Goal: Task Accomplishment & Management: Complete application form

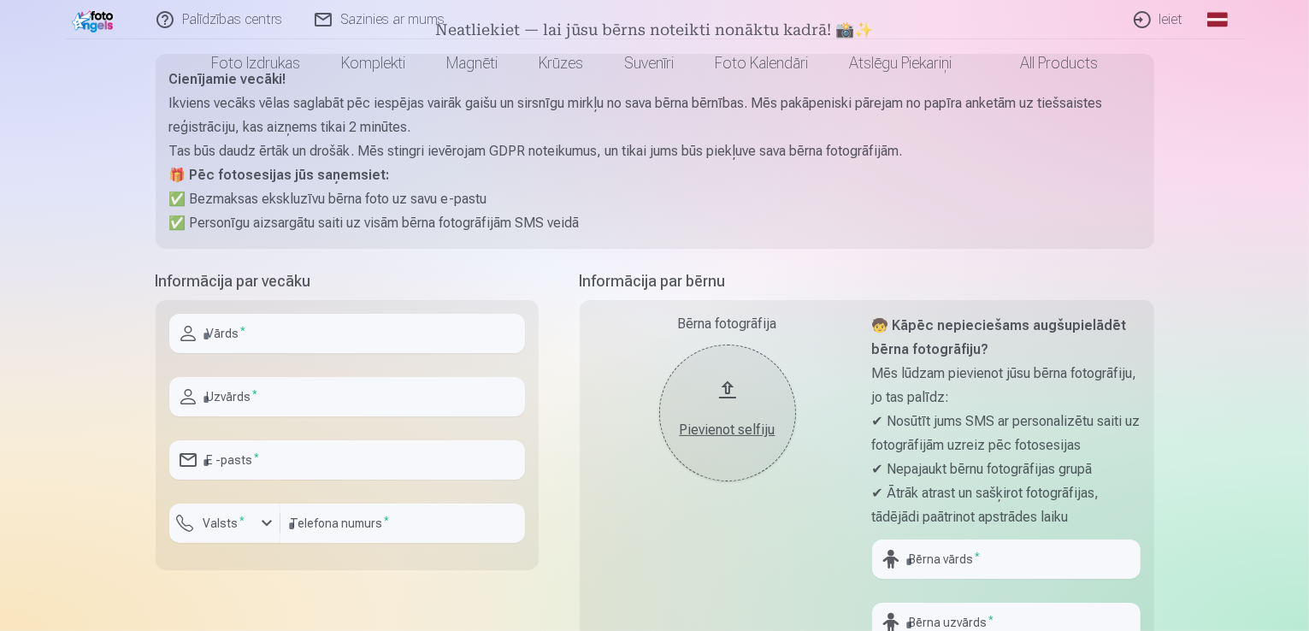
scroll to position [342, 0]
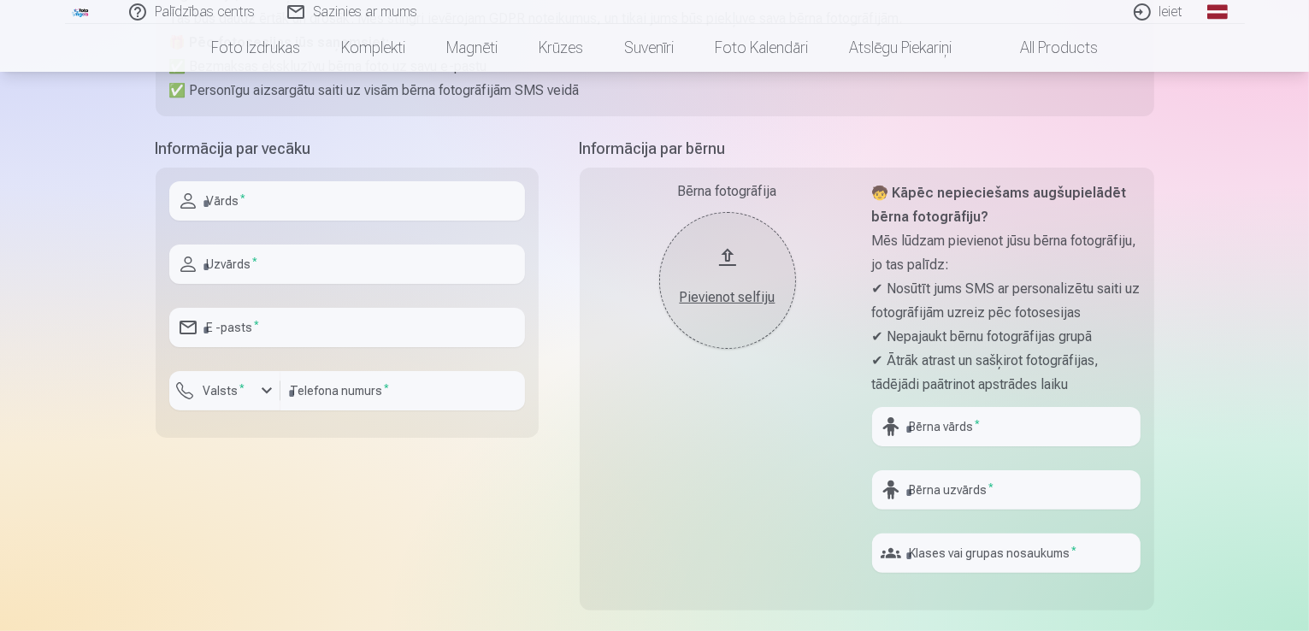
click at [276, 212] on input "text" at bounding box center [347, 200] width 356 height 39
type input "*****"
type input "********"
click at [333, 346] on input "email" at bounding box center [347, 327] width 356 height 39
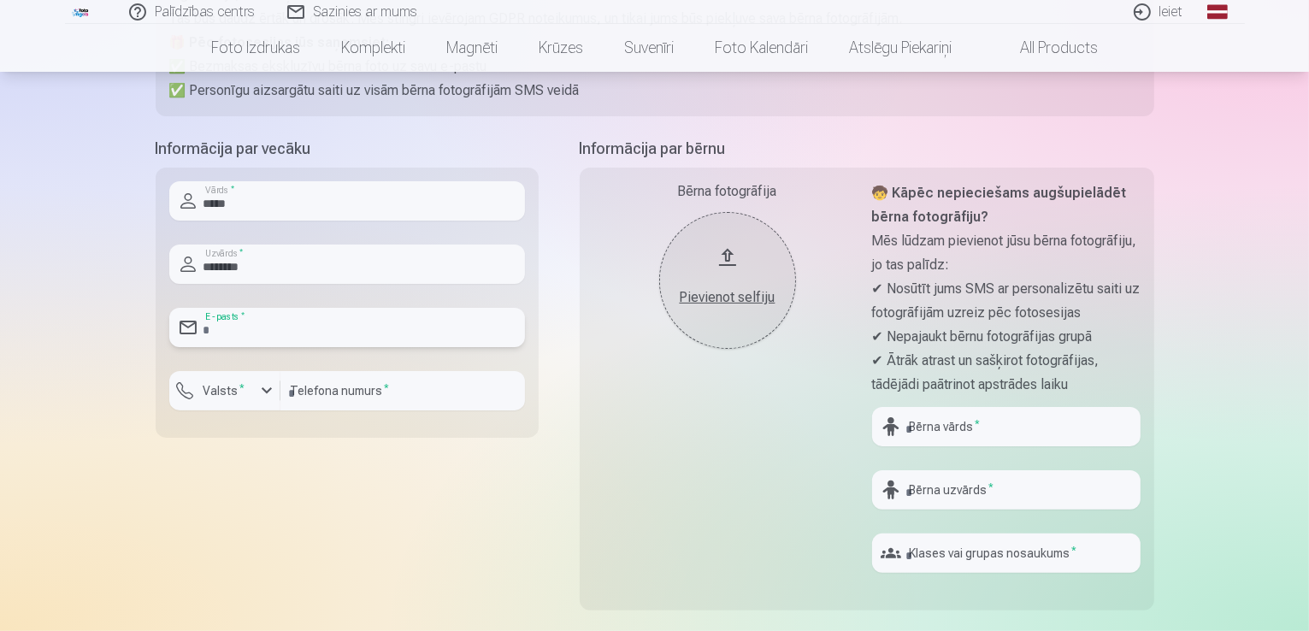
type input "**********"
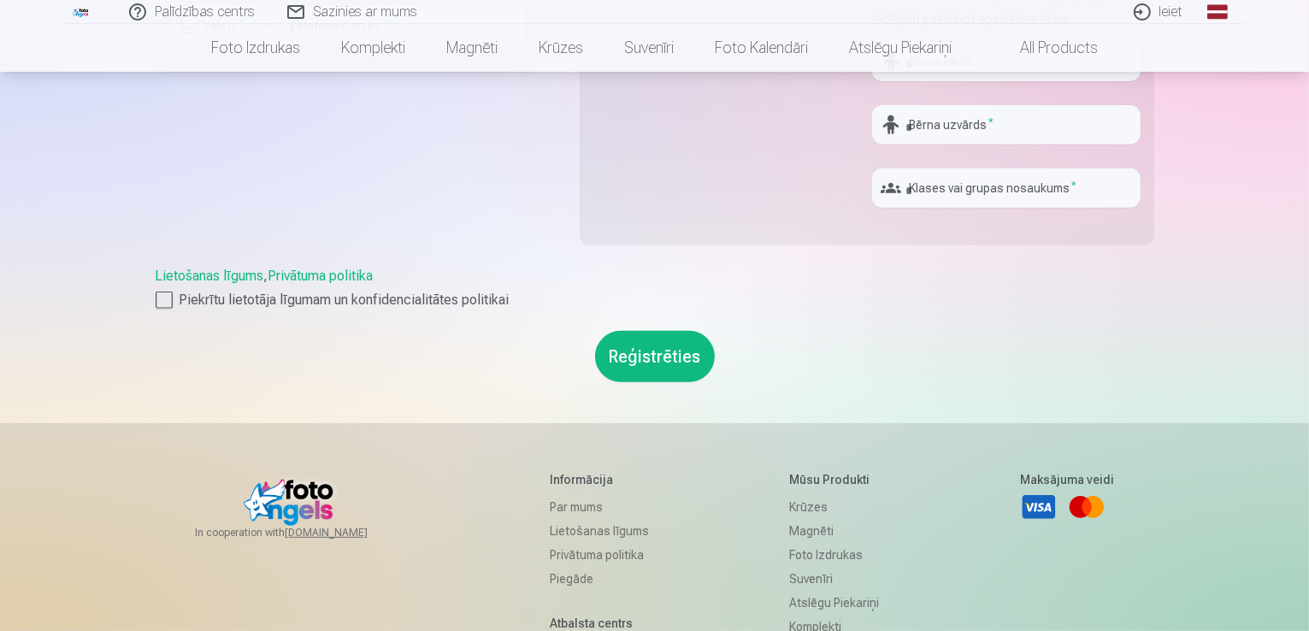
scroll to position [769, 0]
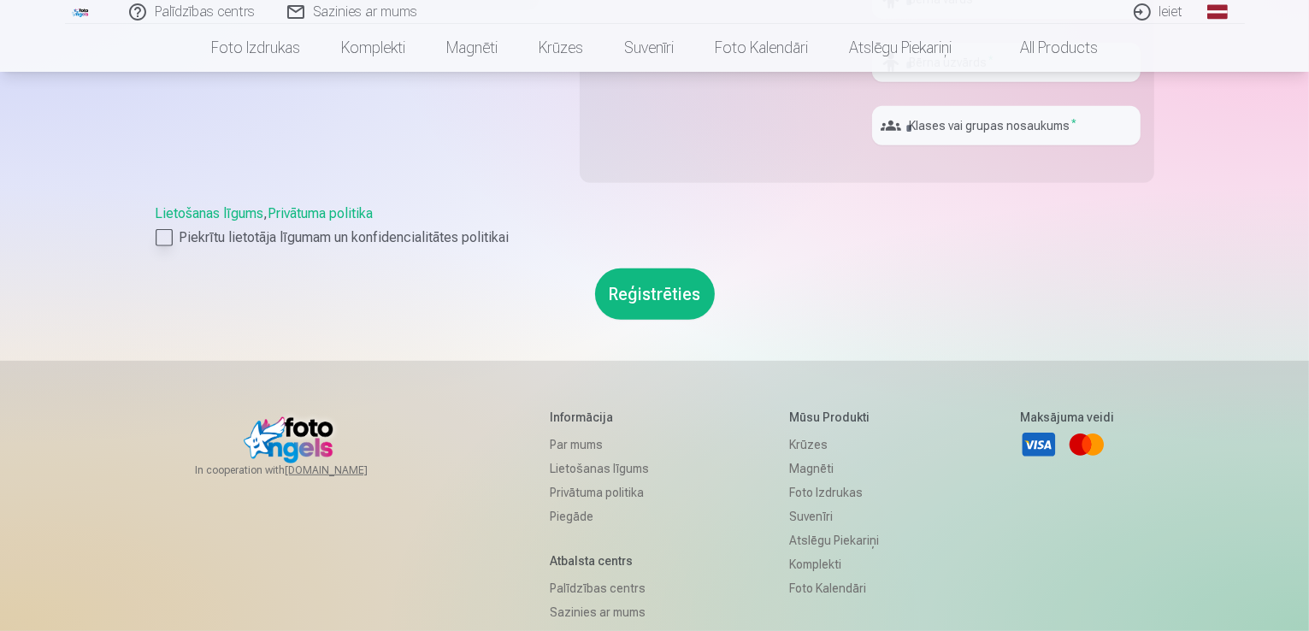
click at [166, 241] on div at bounding box center [164, 237] width 17 height 17
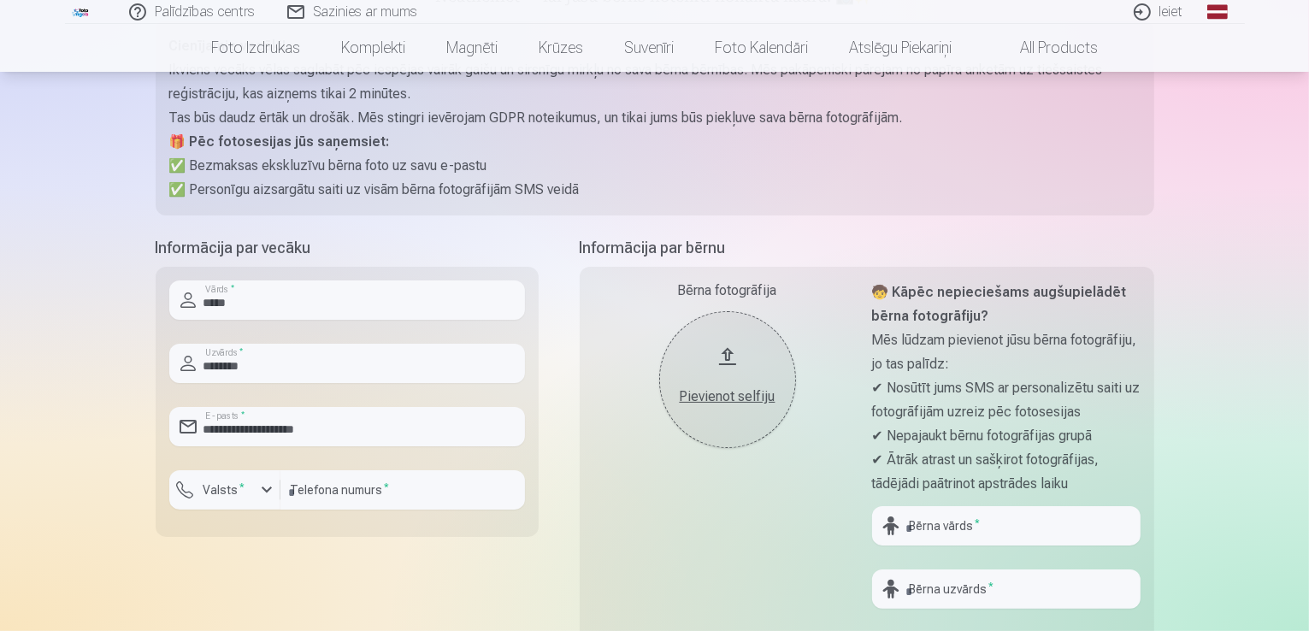
scroll to position [256, 0]
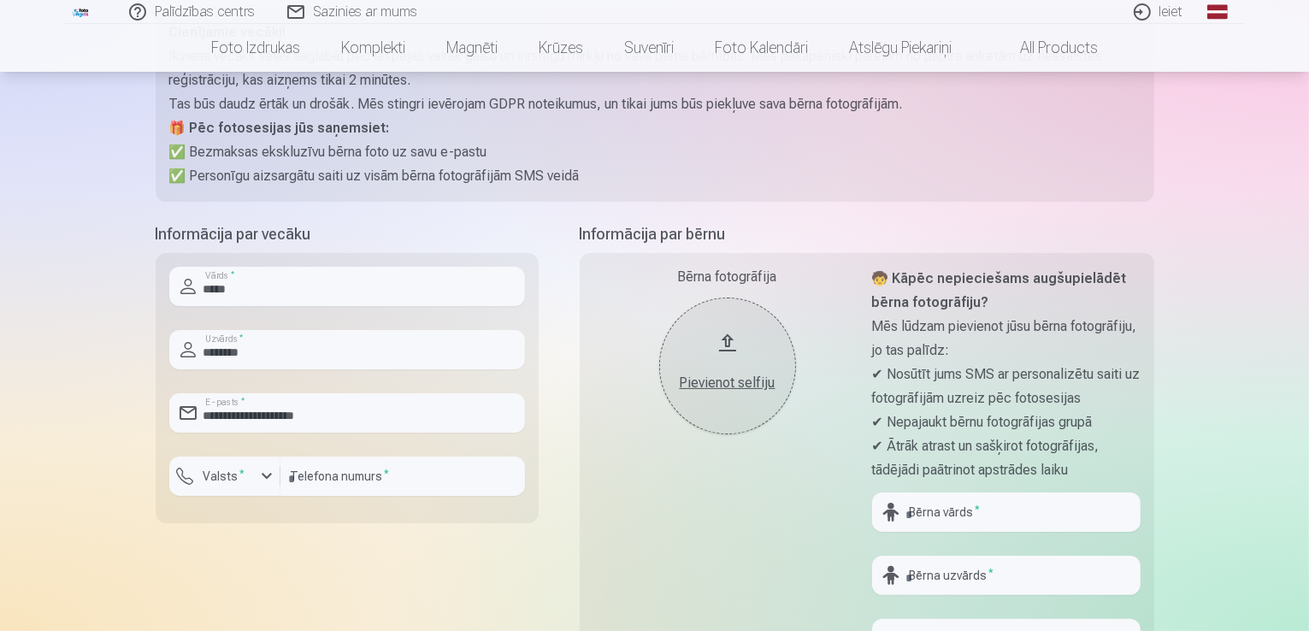
click at [698, 384] on div "Pievienot selfiju" at bounding box center [727, 383] width 103 height 21
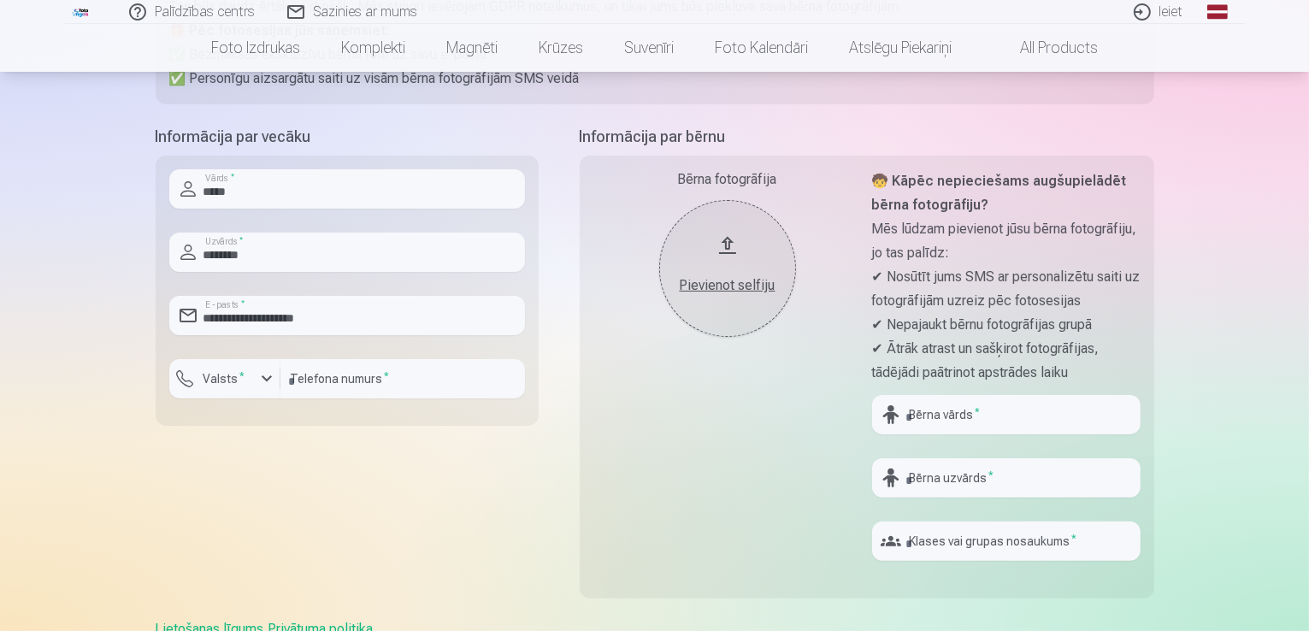
scroll to position [427, 0]
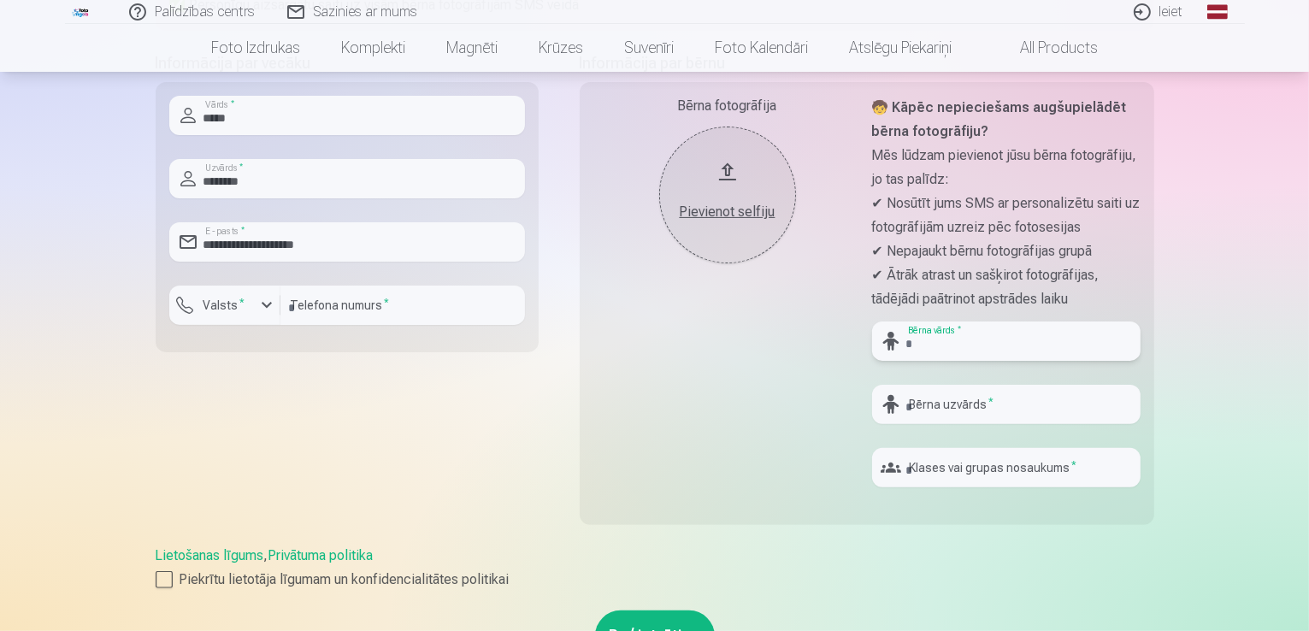
click at [977, 351] on input "text" at bounding box center [1006, 340] width 268 height 39
type input "*****"
click at [933, 398] on input "text" at bounding box center [1006, 404] width 268 height 39
type input "********"
click at [980, 469] on input "text" at bounding box center [1006, 467] width 268 height 39
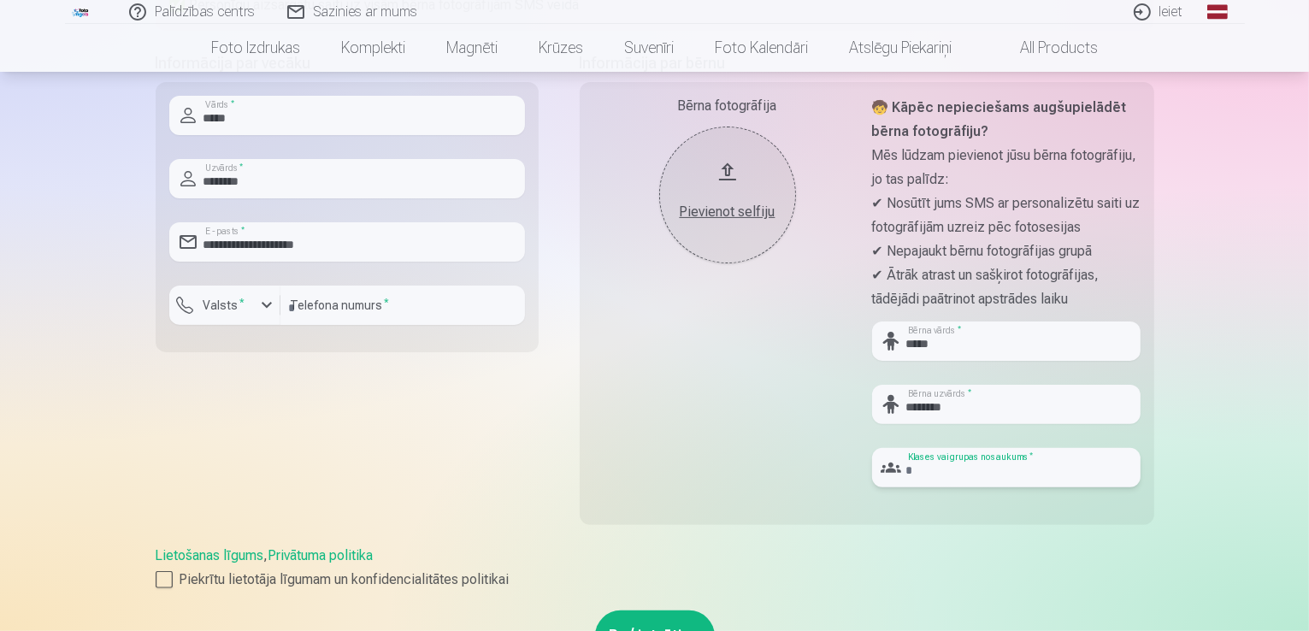
type input "*"
type input "***"
click at [1226, 364] on div "Palīdzības centrs Sazinies ar mums Ieiet Global Latvian (lv) Lithuanian (lt) Ru…" at bounding box center [654, 373] width 1309 height 1601
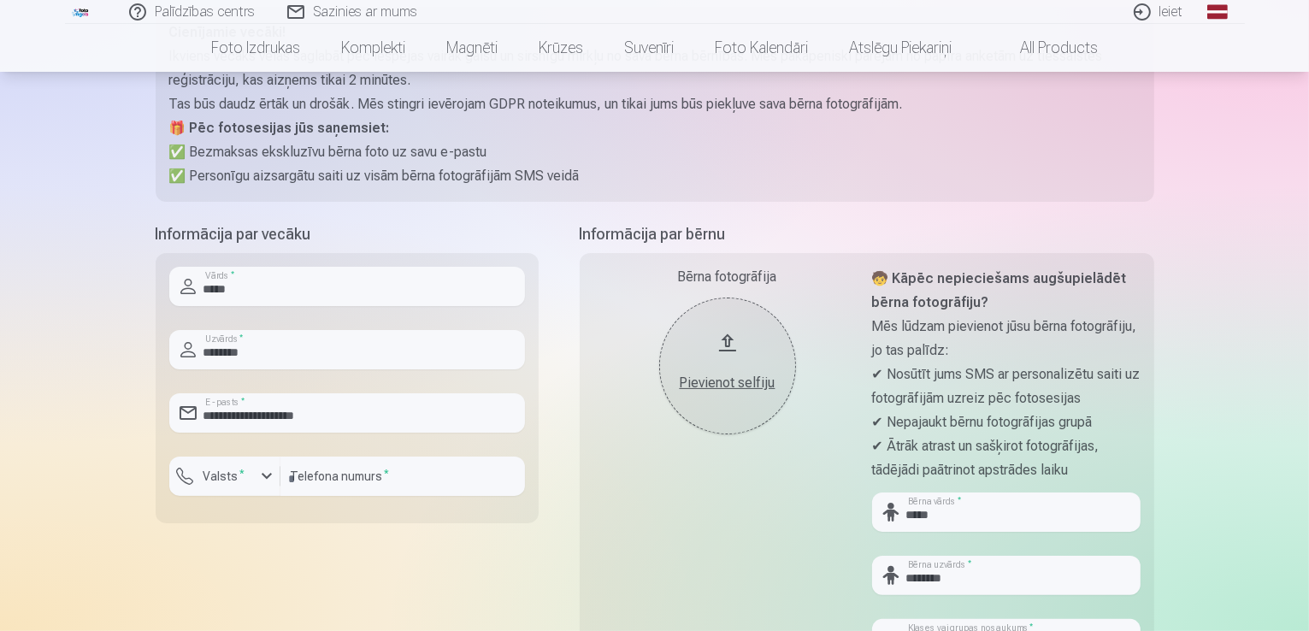
scroll to position [598, 0]
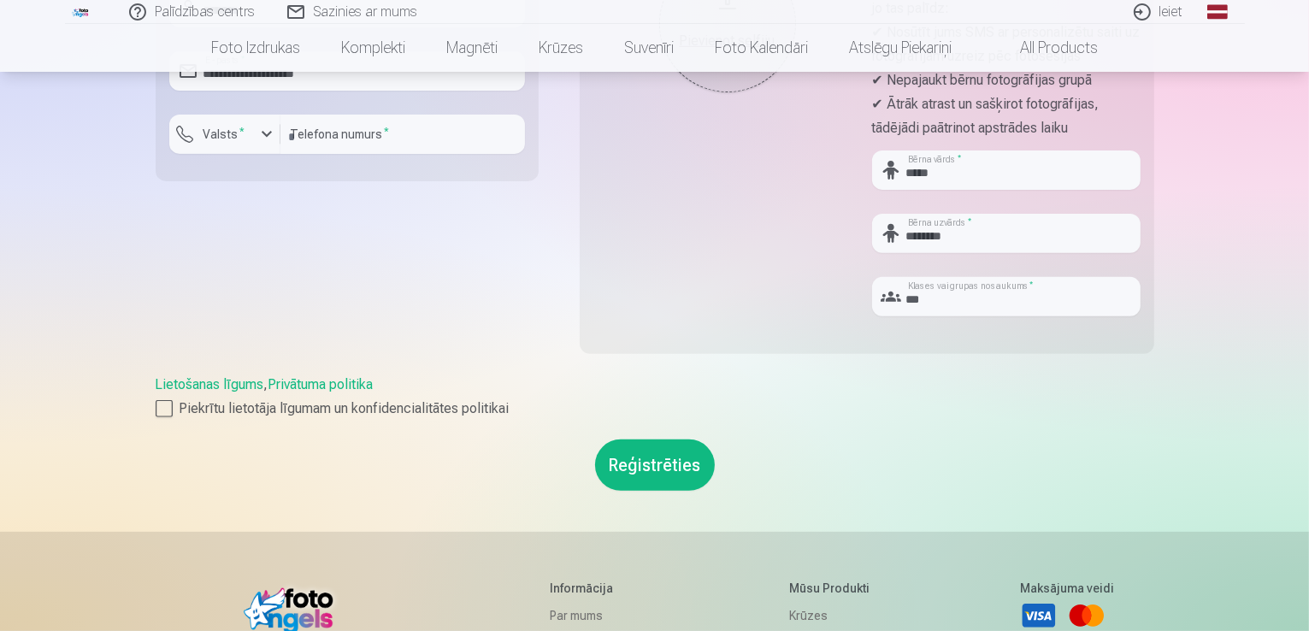
click at [684, 473] on button "Reģistrēties" at bounding box center [655, 464] width 120 height 51
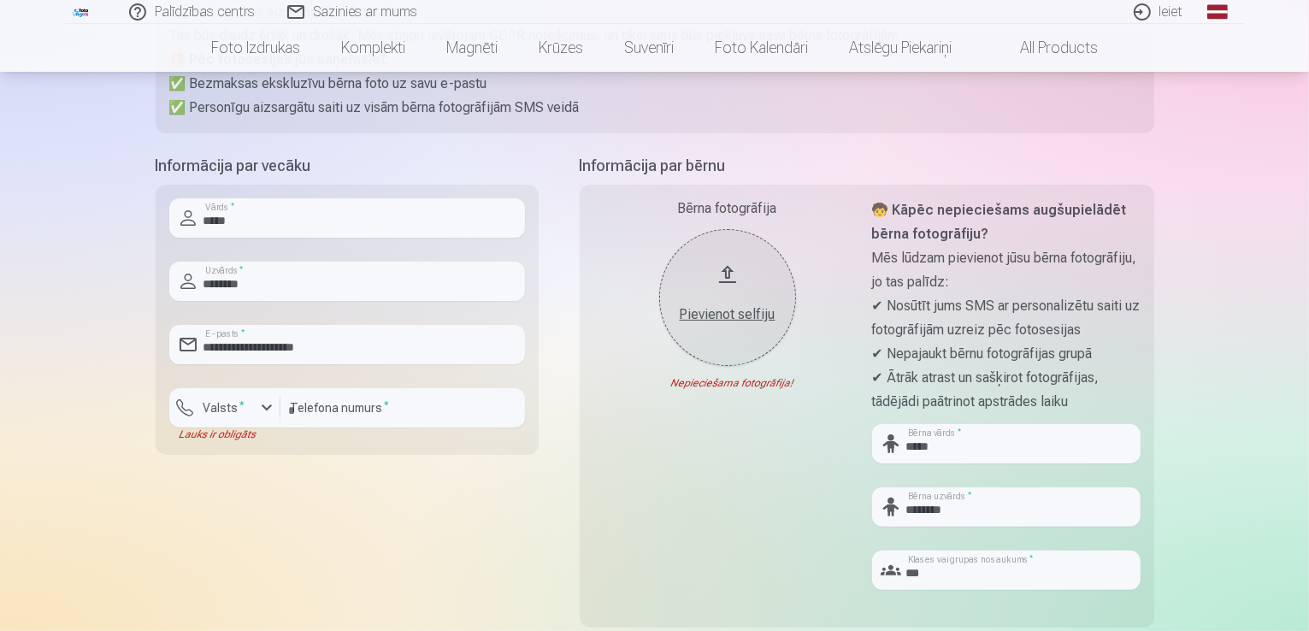
scroll to position [171, 0]
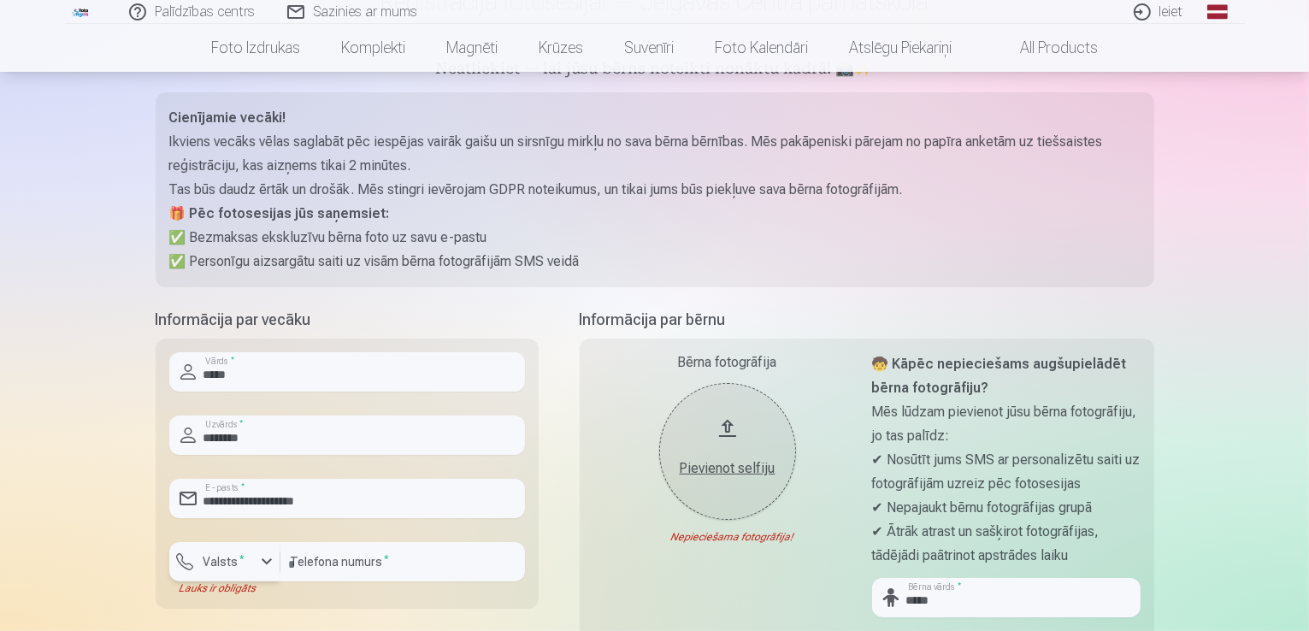
click at [250, 558] on div "button" at bounding box center [228, 564] width 51 height 17
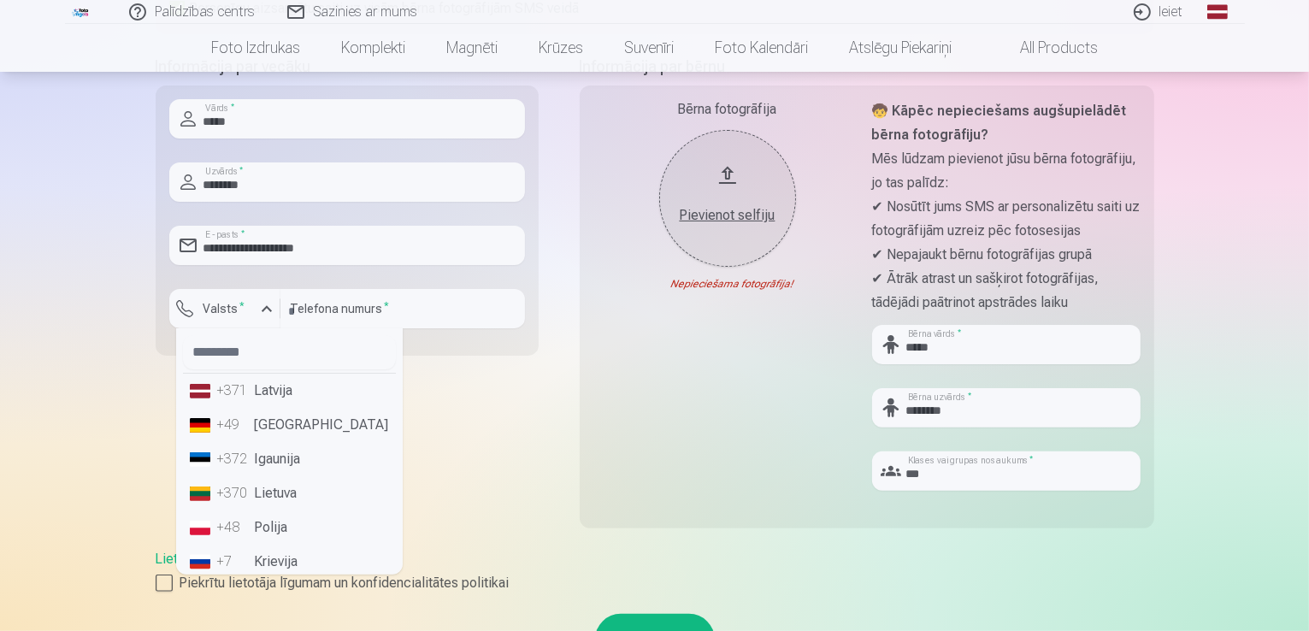
scroll to position [427, 0]
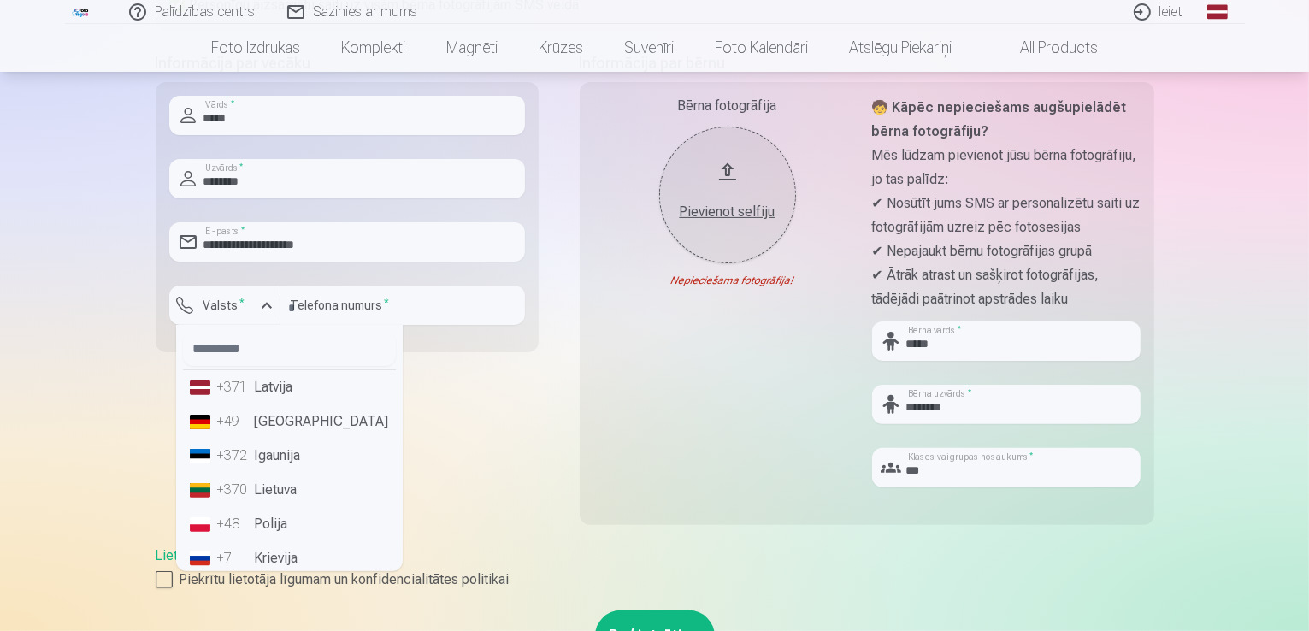
click at [256, 379] on li "+371 Latvija" at bounding box center [289, 387] width 213 height 34
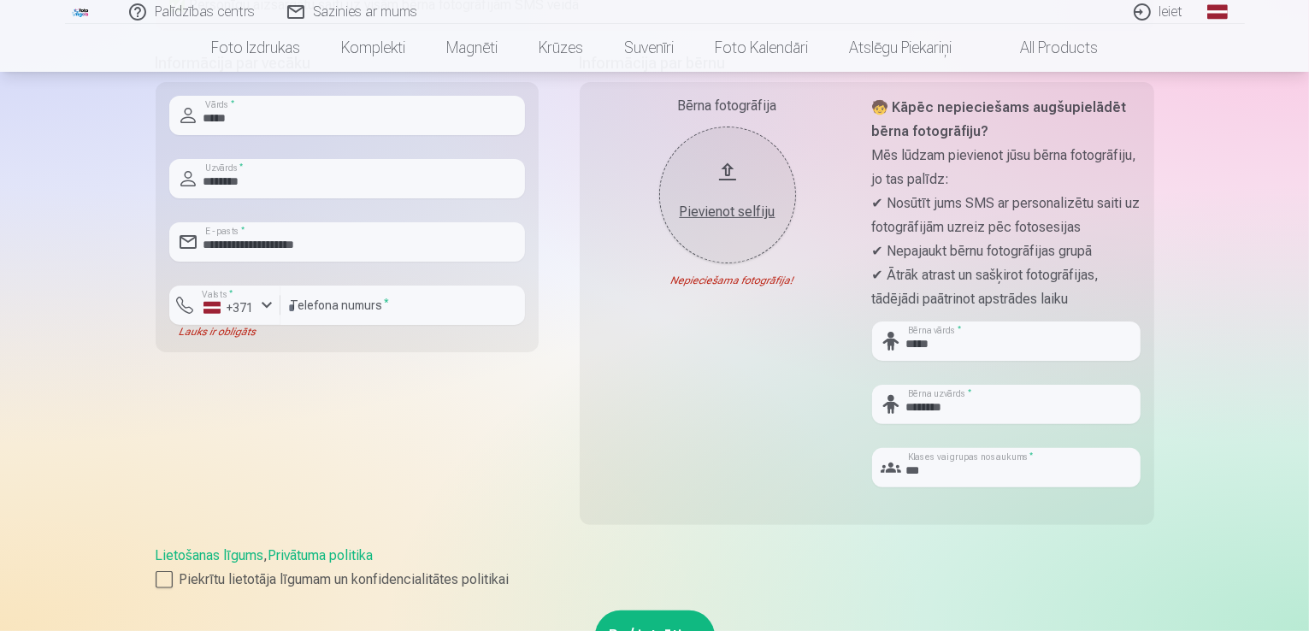
click at [427, 458] on div "**********" at bounding box center [347, 298] width 383 height 494
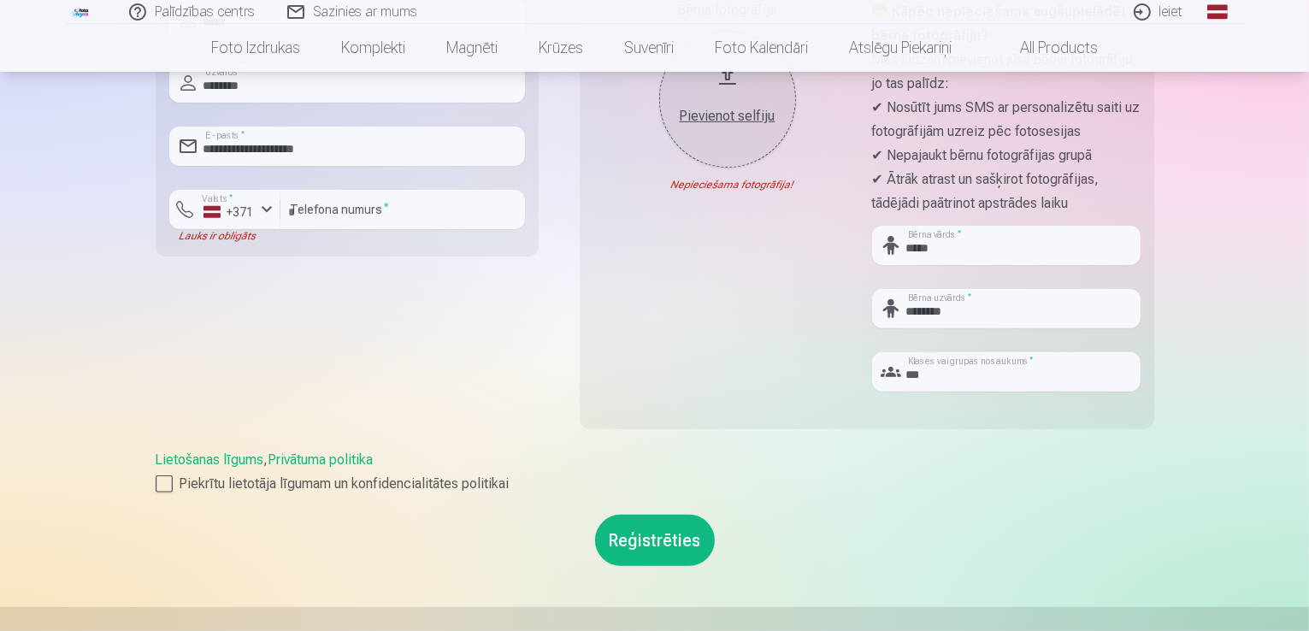
scroll to position [598, 0]
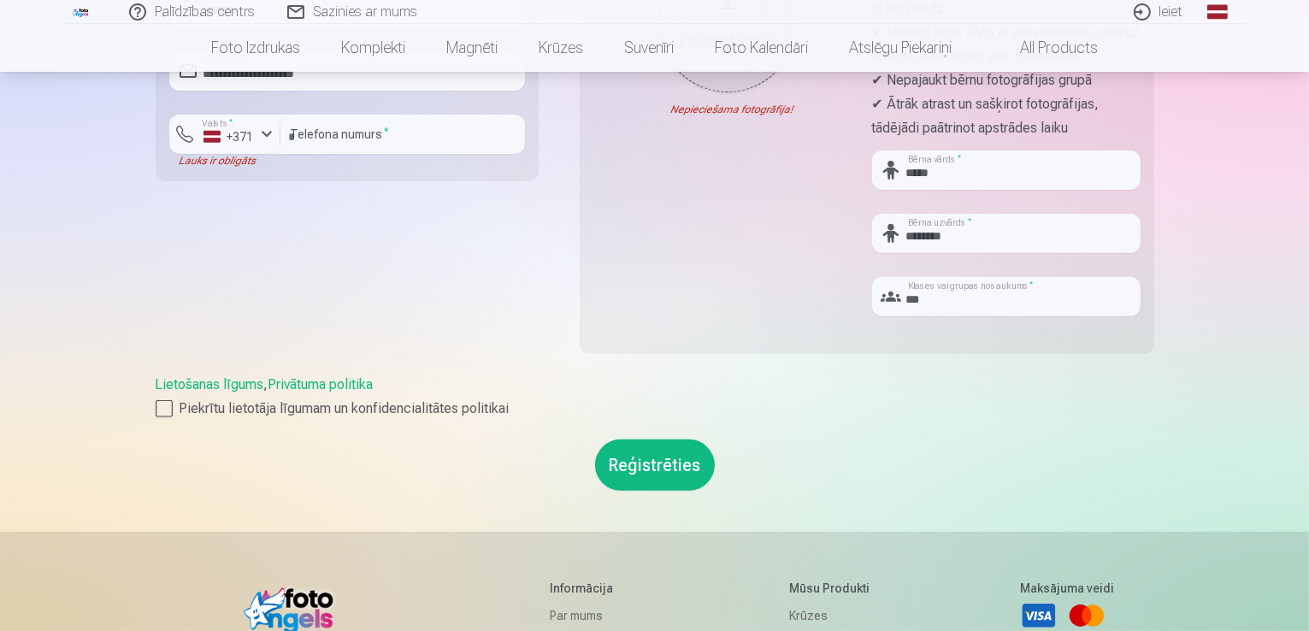
click at [679, 472] on button "Reģistrēties" at bounding box center [655, 464] width 120 height 51
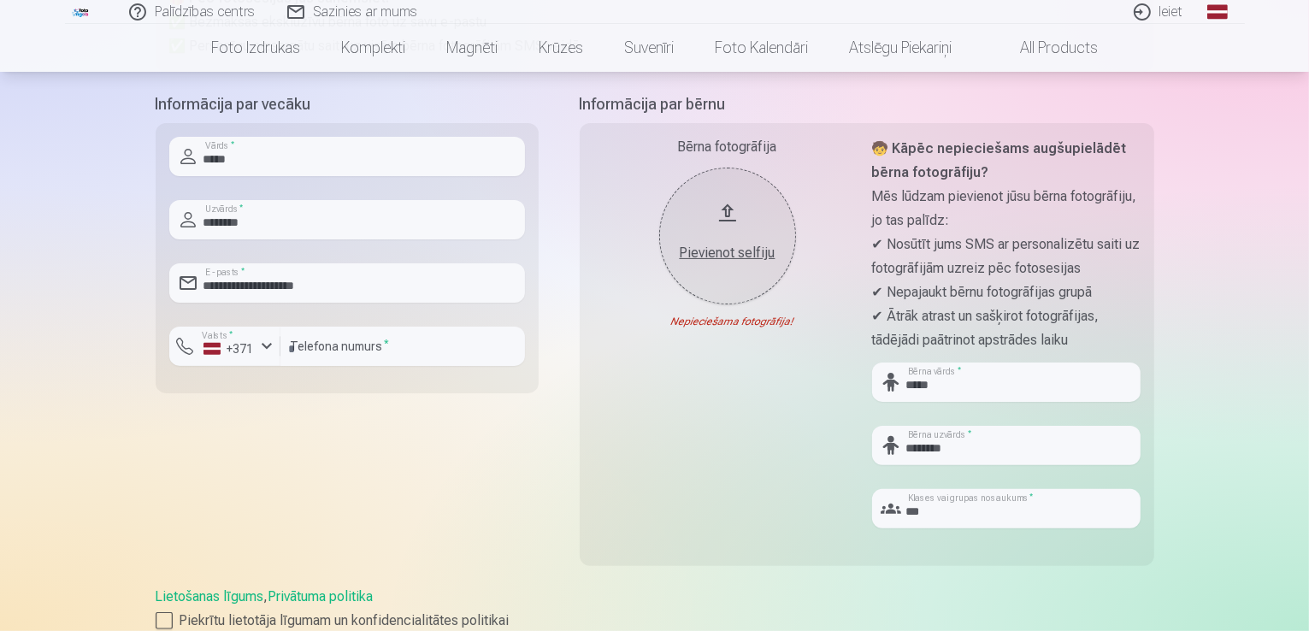
scroll to position [342, 0]
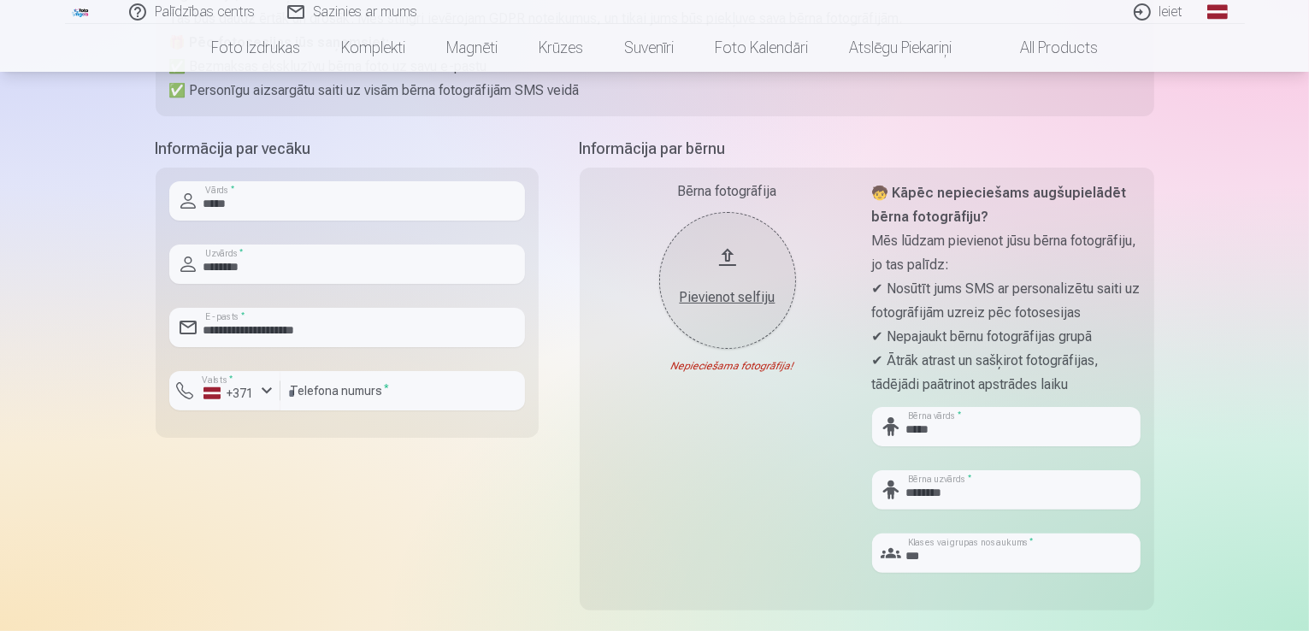
click at [725, 279] on div "Pievienot selfiju" at bounding box center [727, 292] width 103 height 31
click at [743, 305] on div "Pievienot selfiju" at bounding box center [727, 297] width 103 height 21
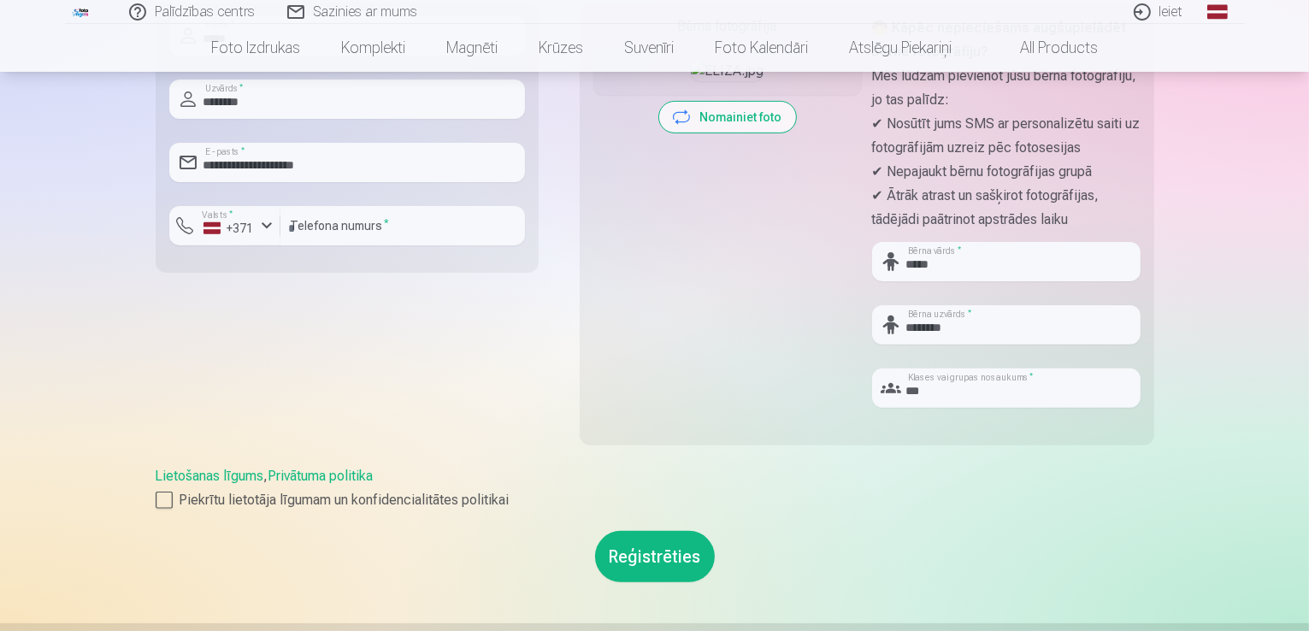
scroll to position [684, 0]
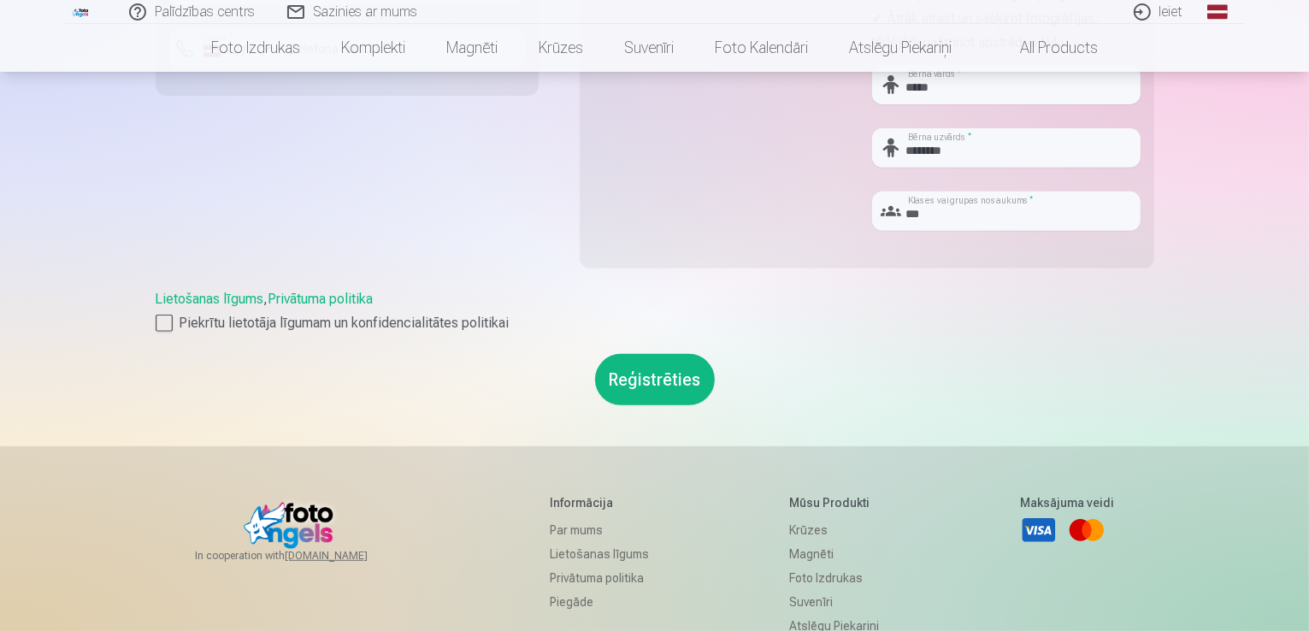
click at [649, 388] on button "Reģistrēties" at bounding box center [655, 379] width 120 height 51
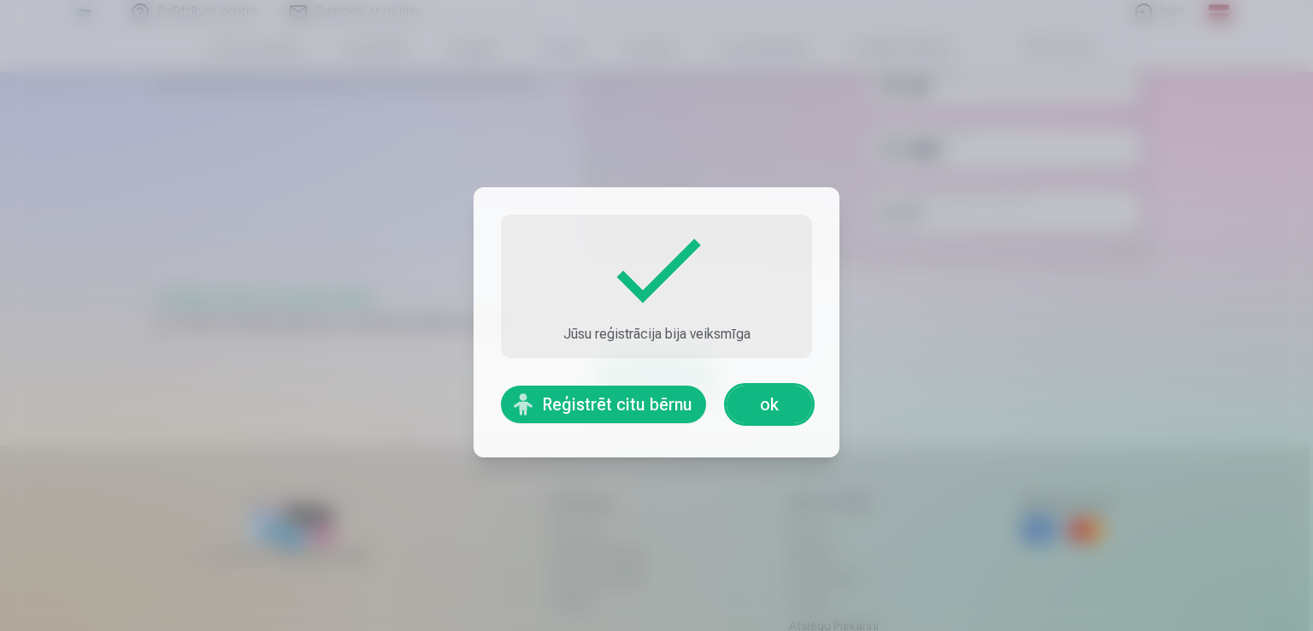
click at [639, 402] on button "Reģistrēt citu bērnu" at bounding box center [603, 405] width 205 height 38
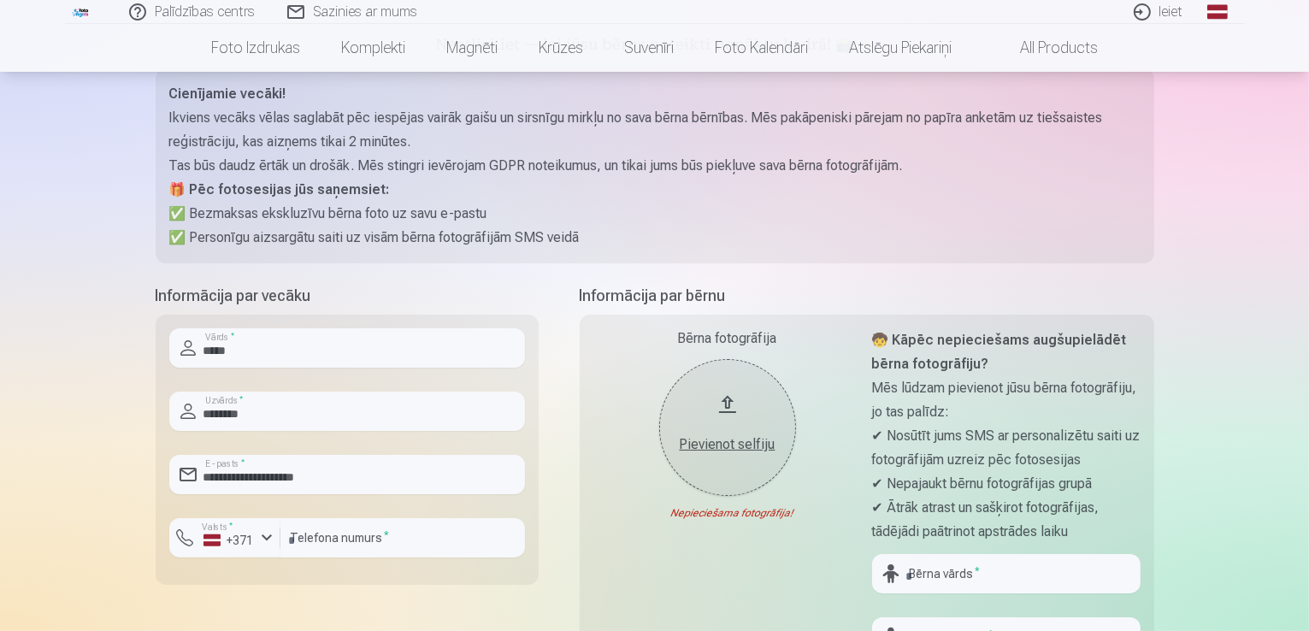
scroll to position [342, 0]
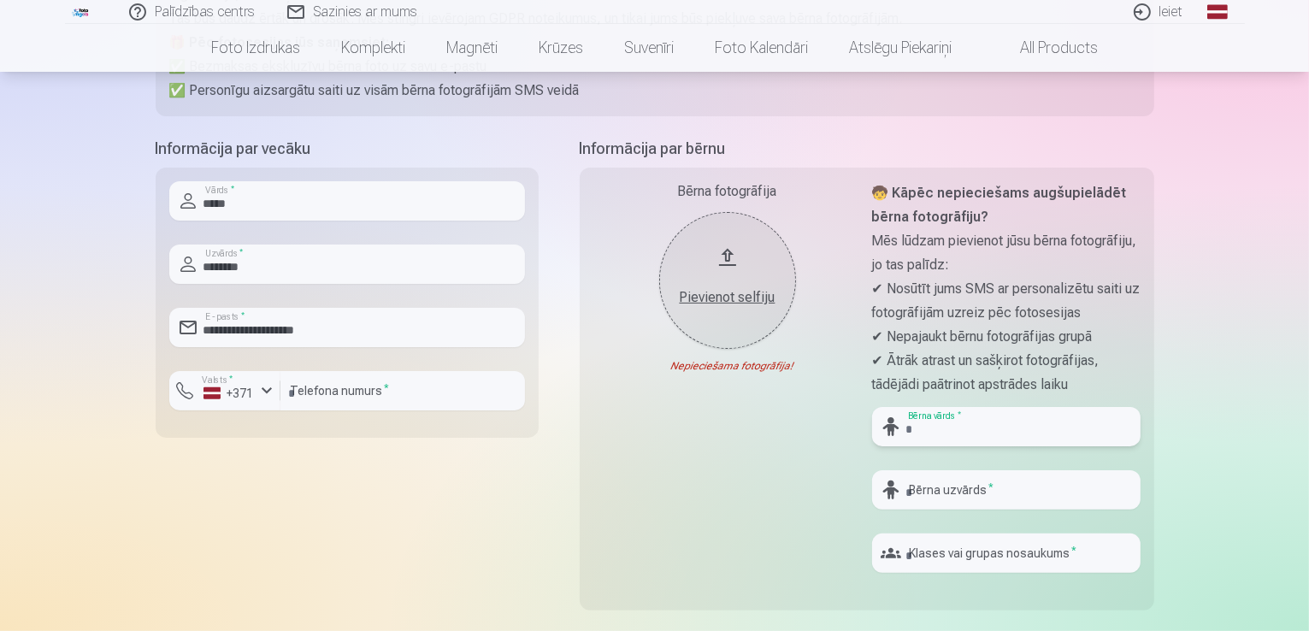
click at [964, 413] on input "text" at bounding box center [1006, 426] width 268 height 39
type input "*"
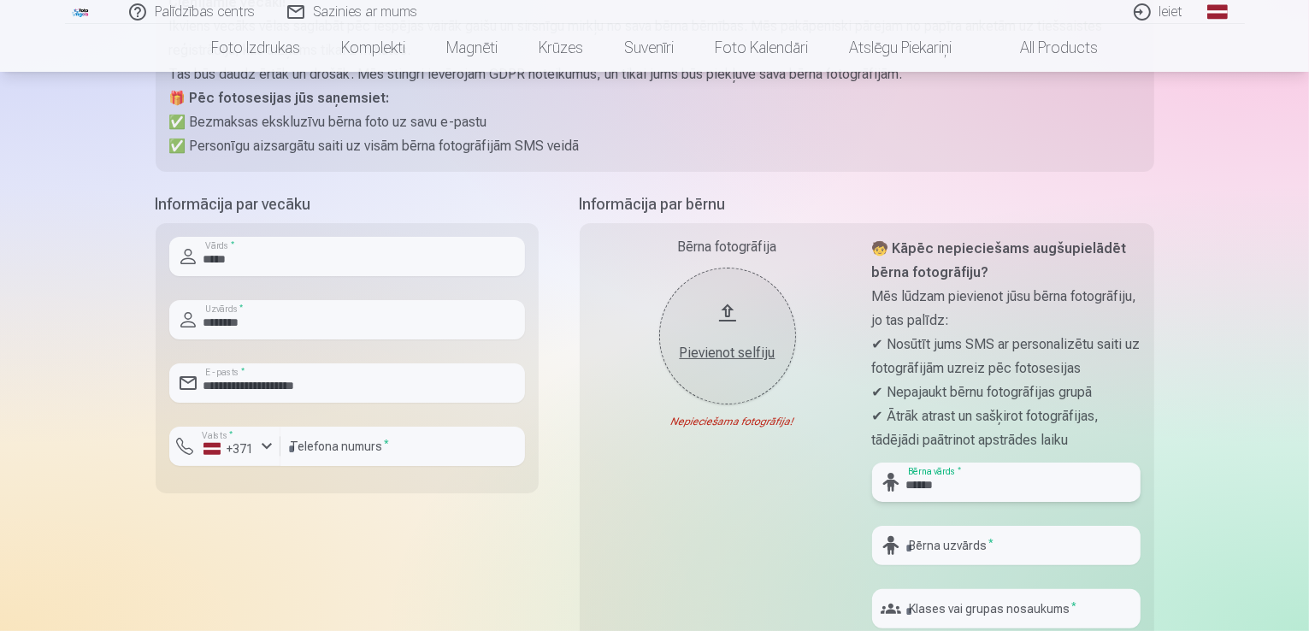
scroll to position [256, 0]
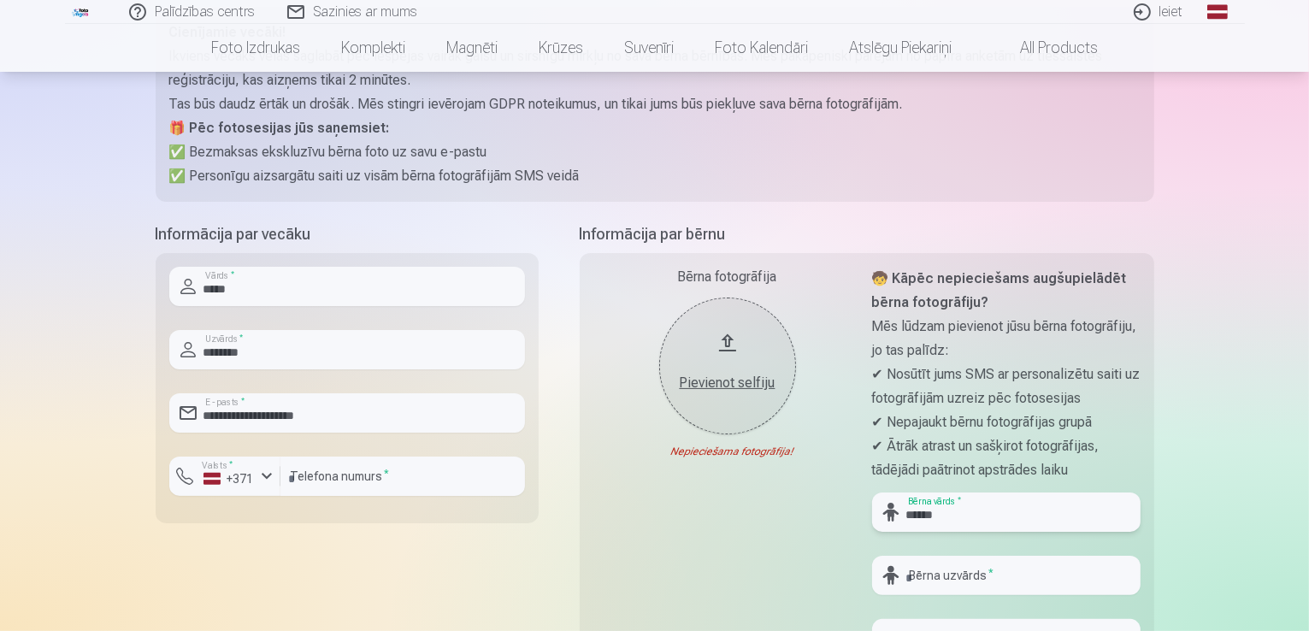
type input "******"
click at [973, 575] on input "text" at bounding box center [1006, 575] width 268 height 39
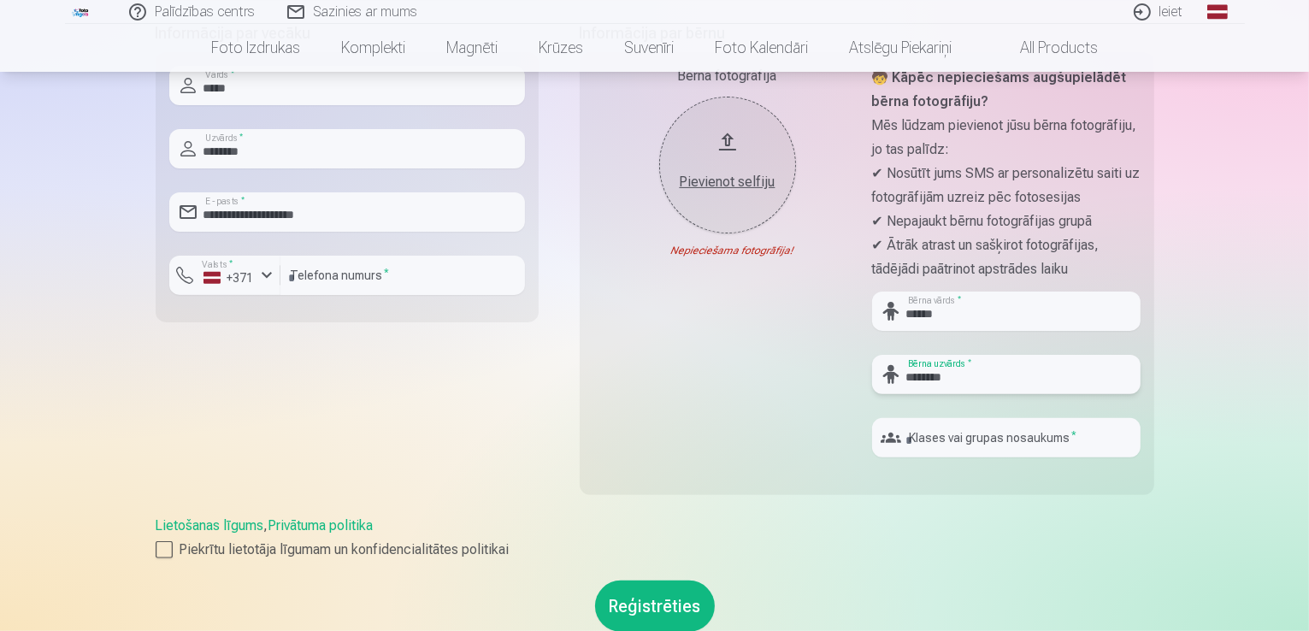
scroll to position [598, 0]
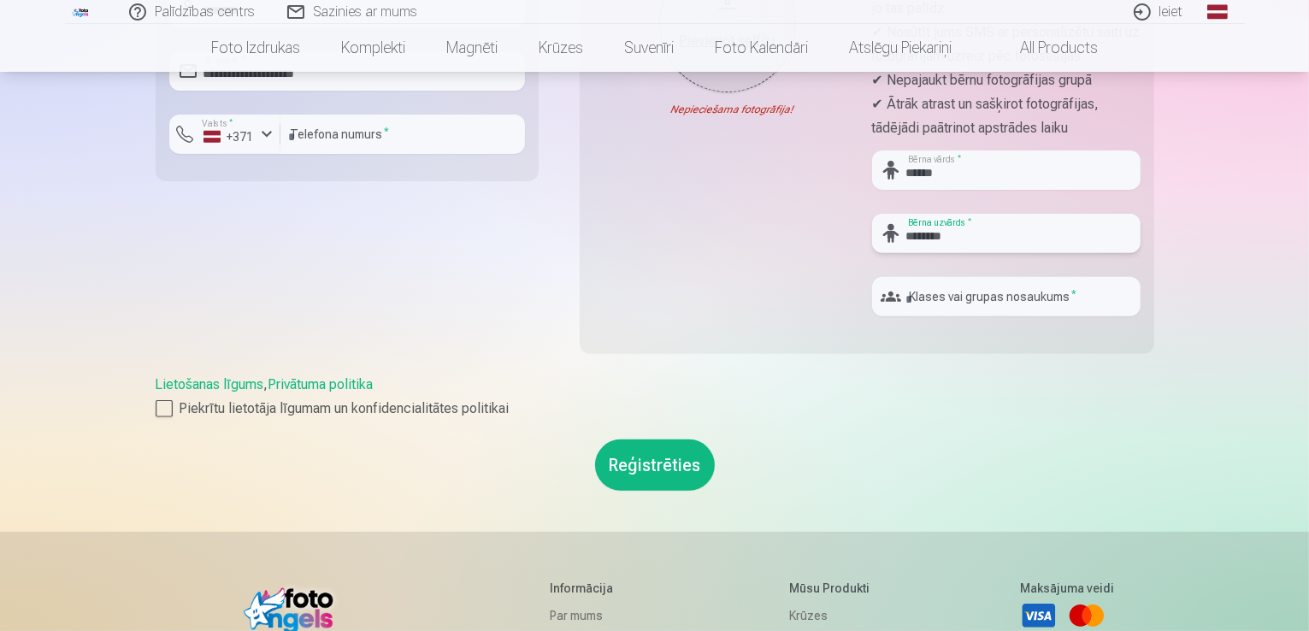
type input "********"
click at [961, 304] on input "text" at bounding box center [1006, 296] width 268 height 39
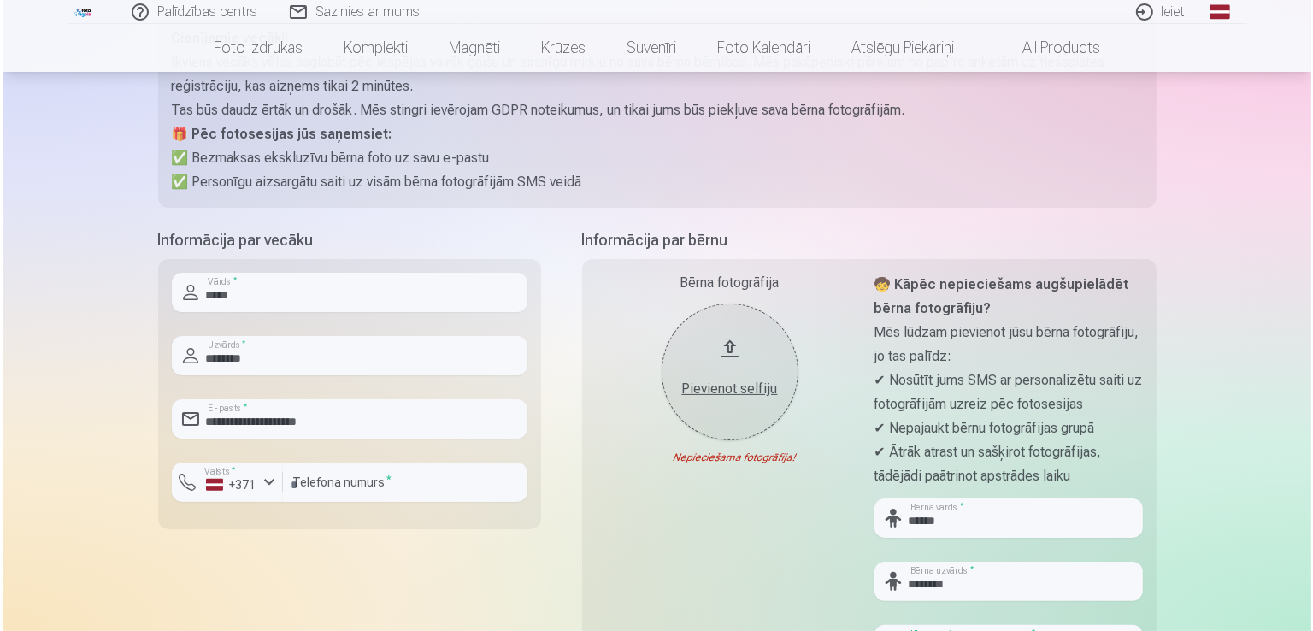
scroll to position [427, 0]
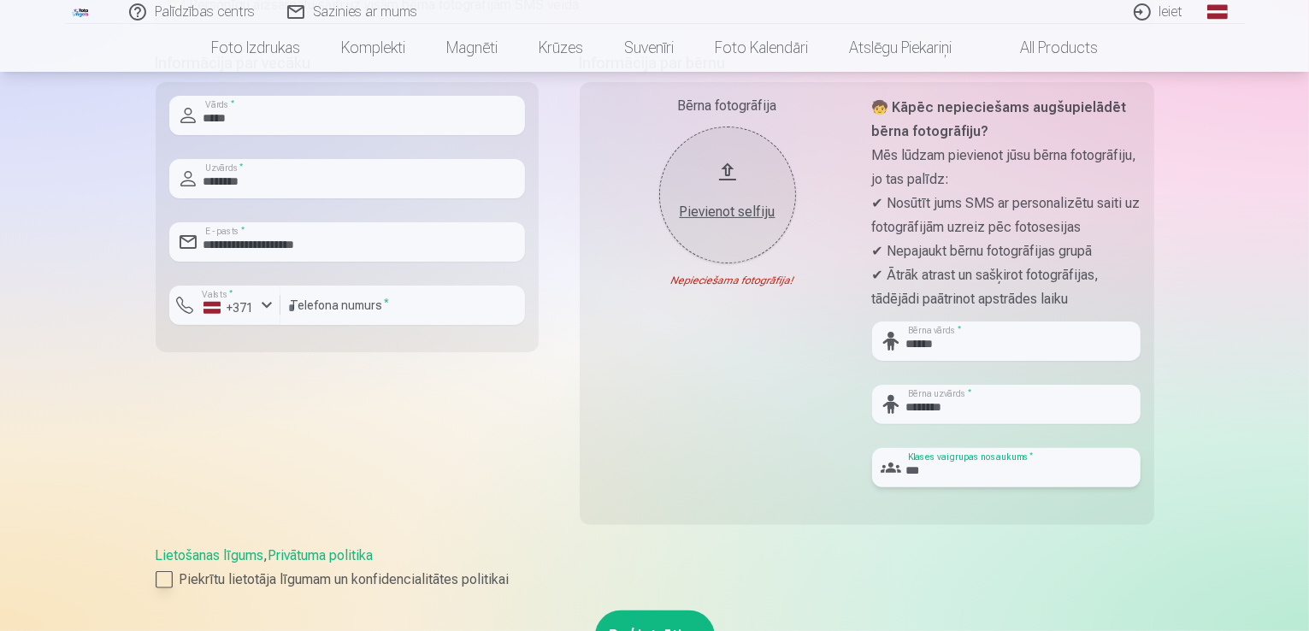
type input "***"
click at [168, 581] on div at bounding box center [164, 579] width 17 height 17
click at [710, 206] on div "Pievienot selfiju" at bounding box center [727, 212] width 103 height 21
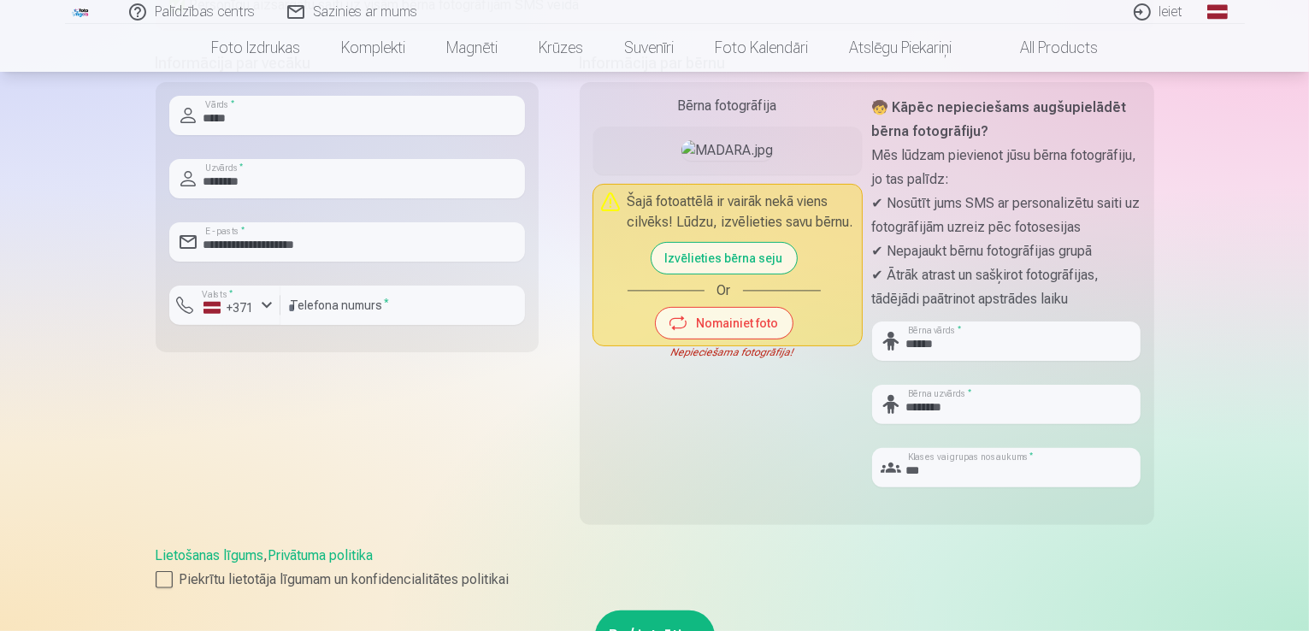
click at [711, 274] on button "Izvēlieties bērna seju" at bounding box center [724, 258] width 145 height 31
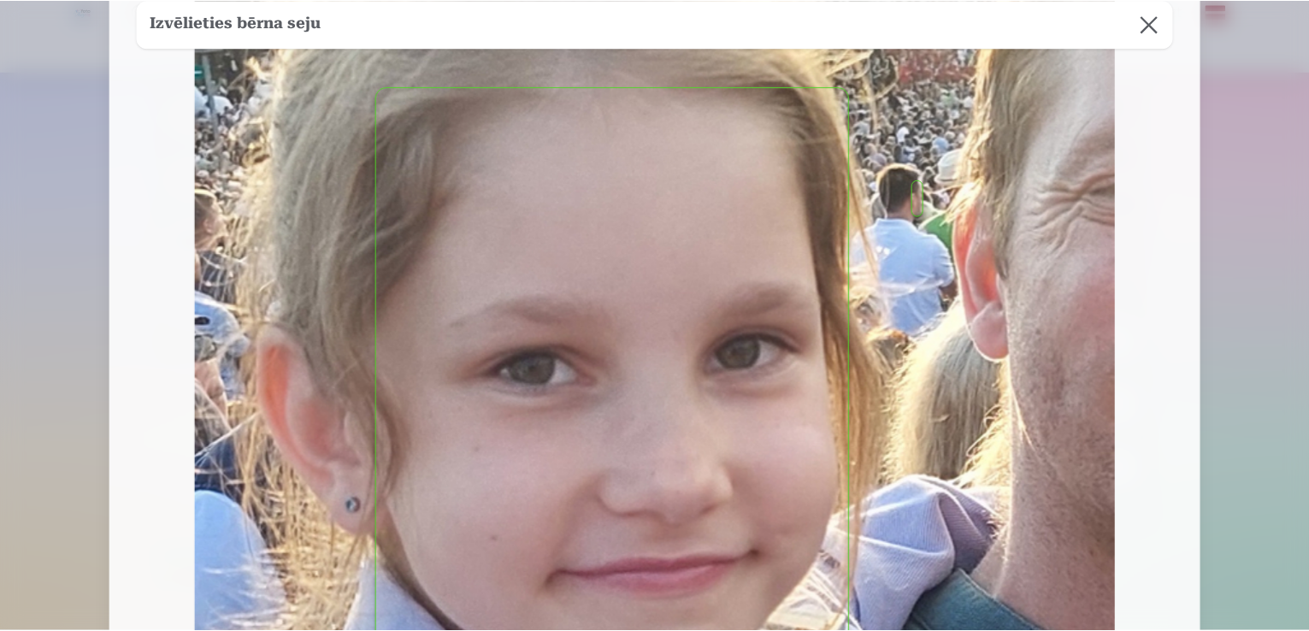
scroll to position [684, 0]
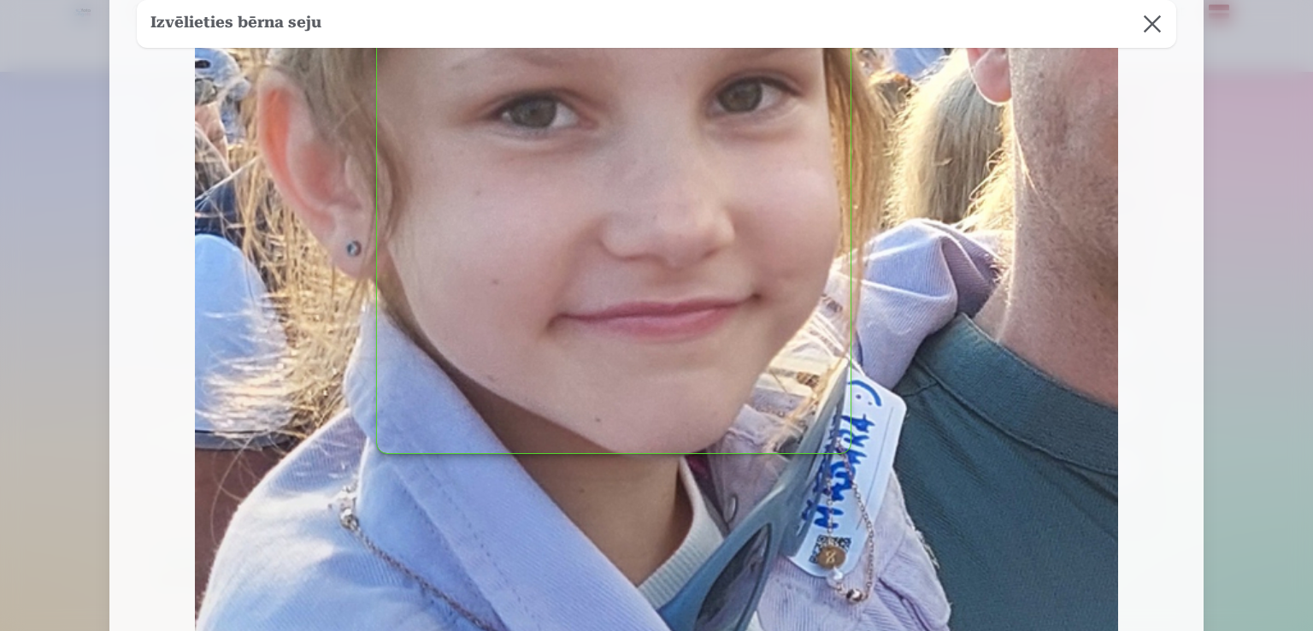
click at [647, 280] on button "button" at bounding box center [614, 142] width 474 height 622
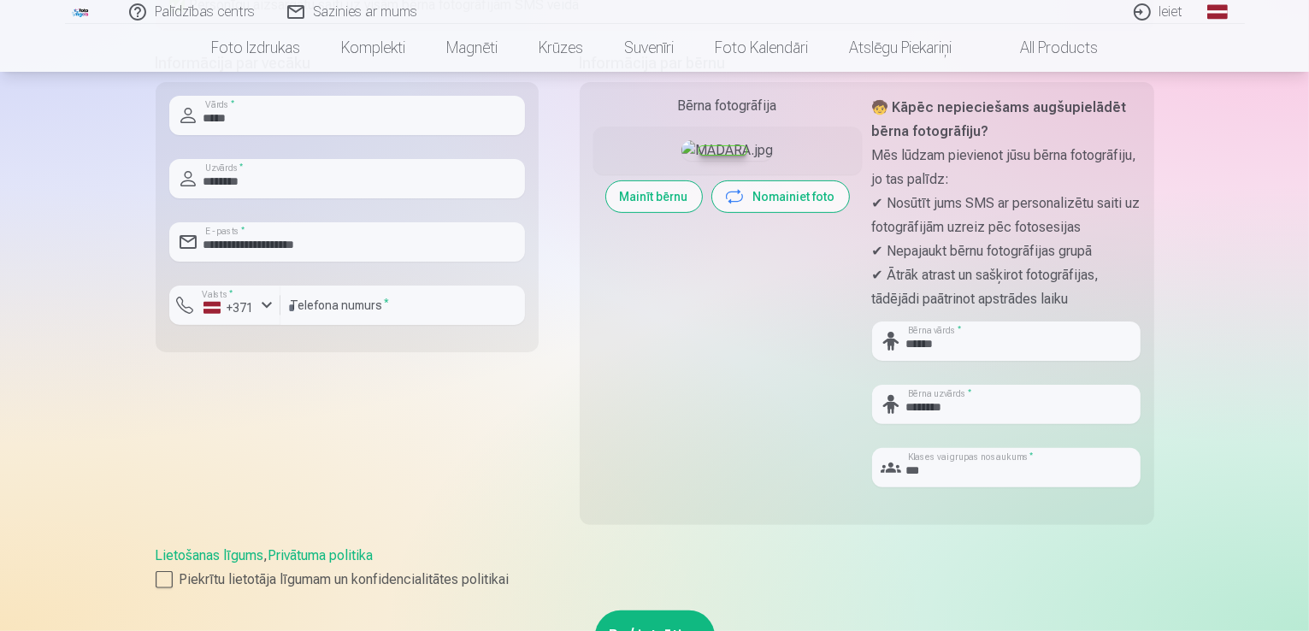
click at [709, 156] on div at bounding box center [722, 150] width 47 height 9
click at [793, 212] on button "Nomainiet foto" at bounding box center [780, 196] width 137 height 31
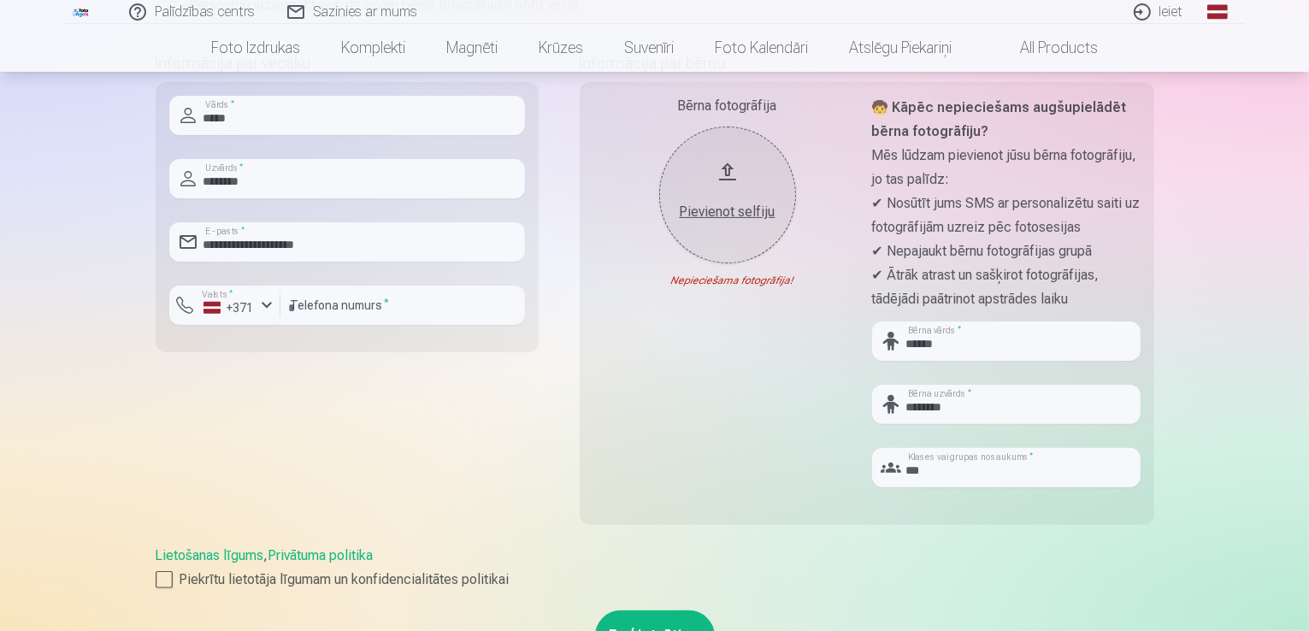
click at [705, 210] on div "Pievienot selfiju" at bounding box center [727, 212] width 103 height 21
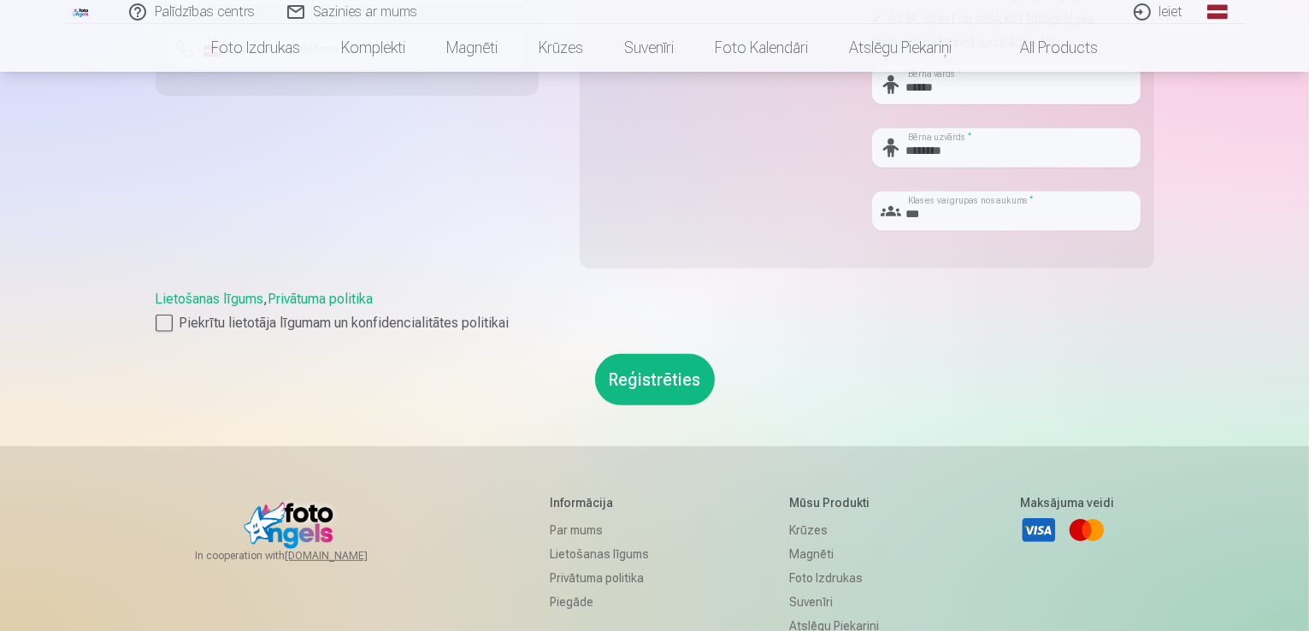
click at [650, 376] on button "Reģistrēties" at bounding box center [655, 379] width 120 height 51
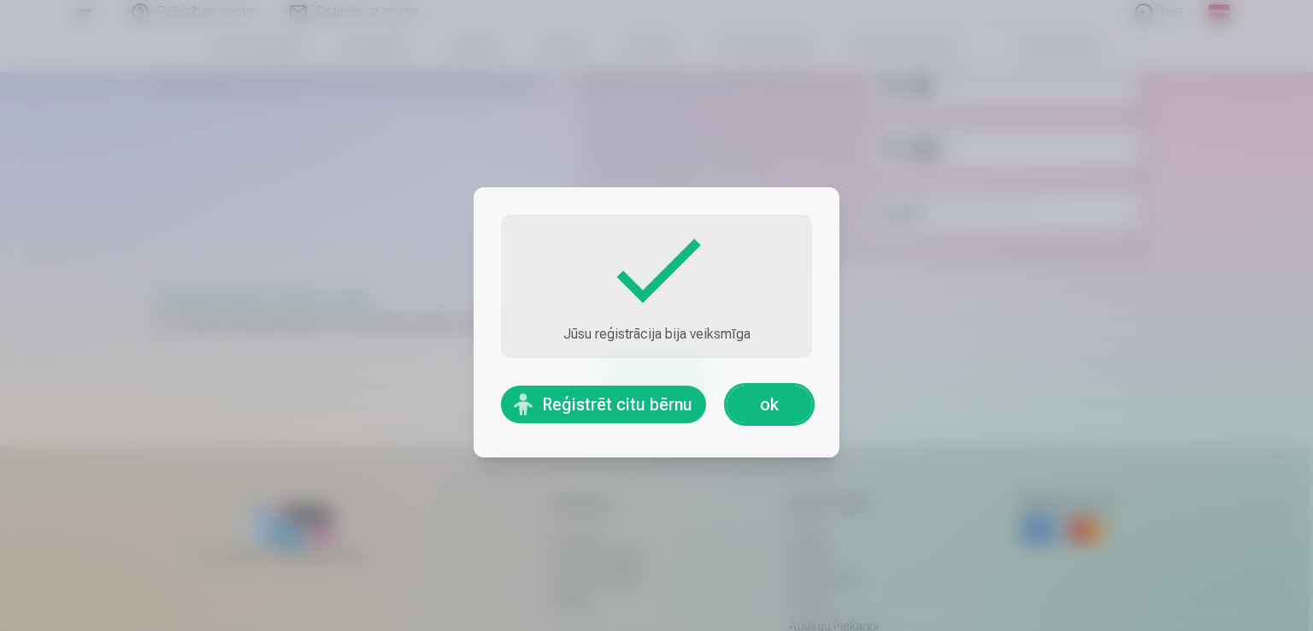
click at [768, 404] on link "ok" at bounding box center [769, 405] width 85 height 38
